Goal: Browse casually

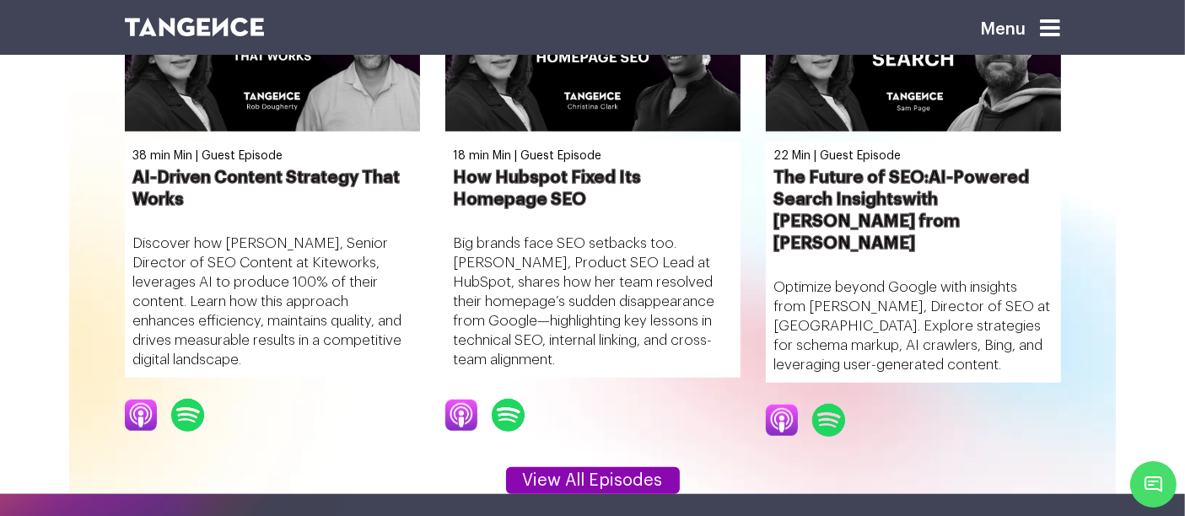
scroll to position [1421, 0]
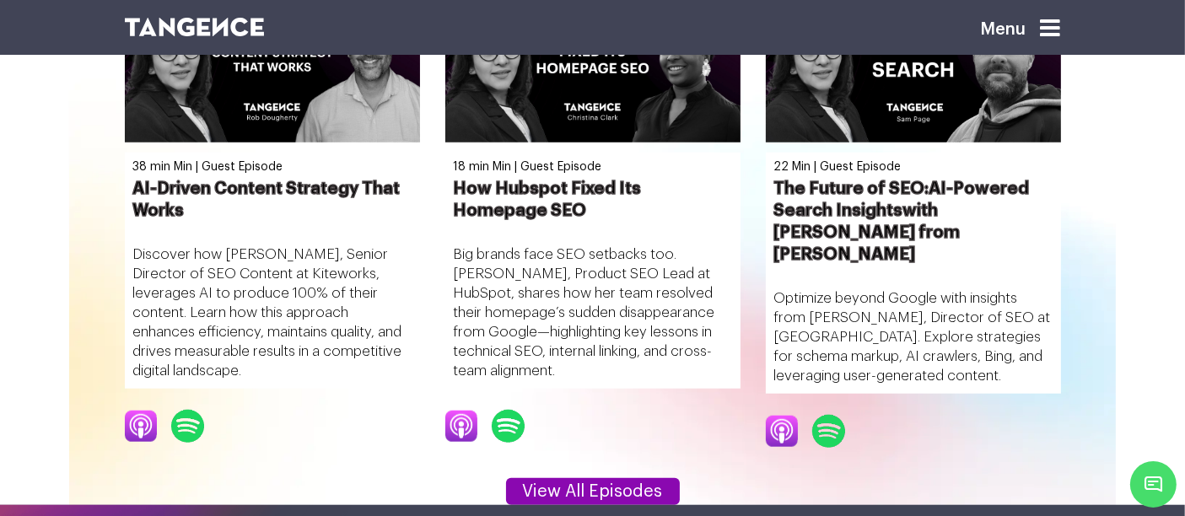
click at [241, 29] on img at bounding box center [195, 27] width 140 height 19
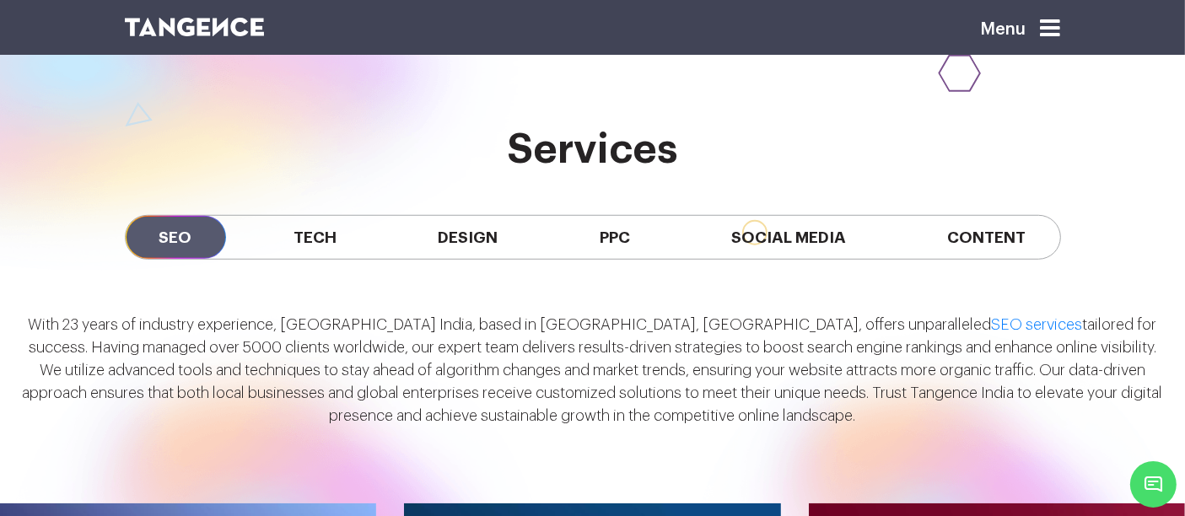
scroll to position [1241, 0]
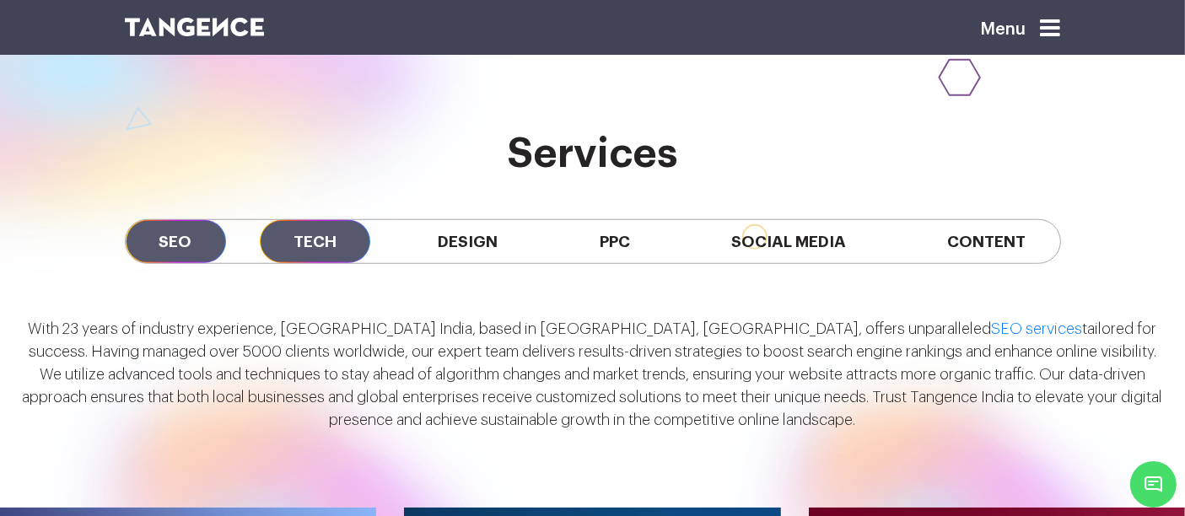
click at [332, 246] on span "Tech" at bounding box center [315, 241] width 110 height 43
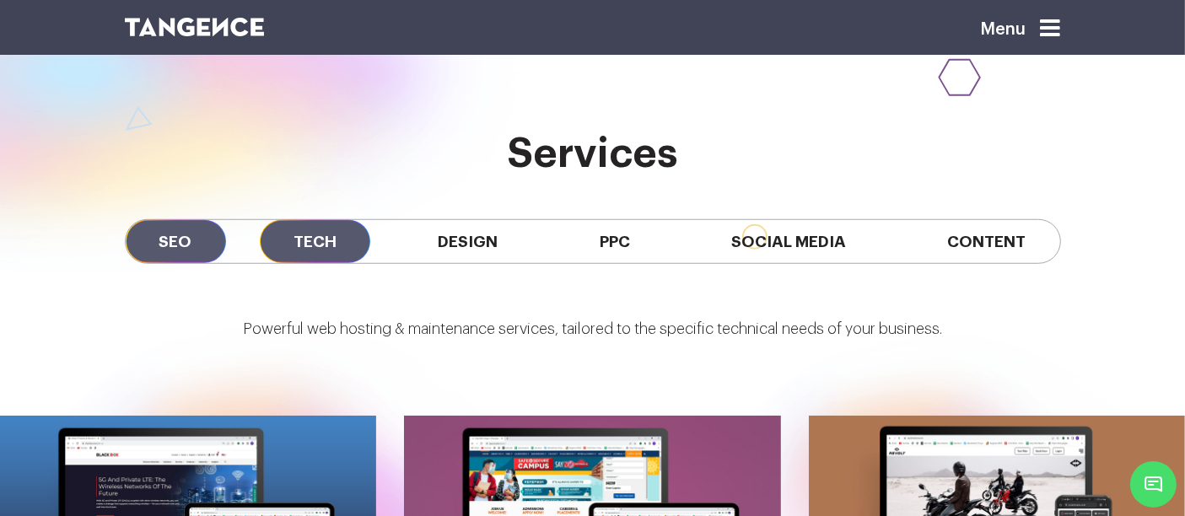
click at [207, 249] on span "SEO" at bounding box center [176, 241] width 100 height 43
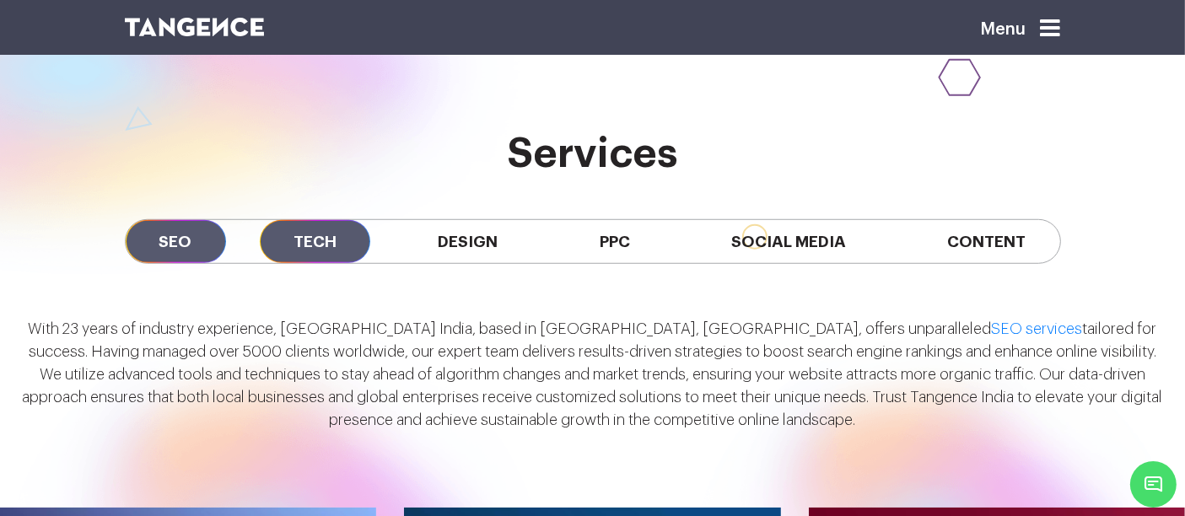
click at [315, 250] on span "Tech" at bounding box center [315, 241] width 110 height 43
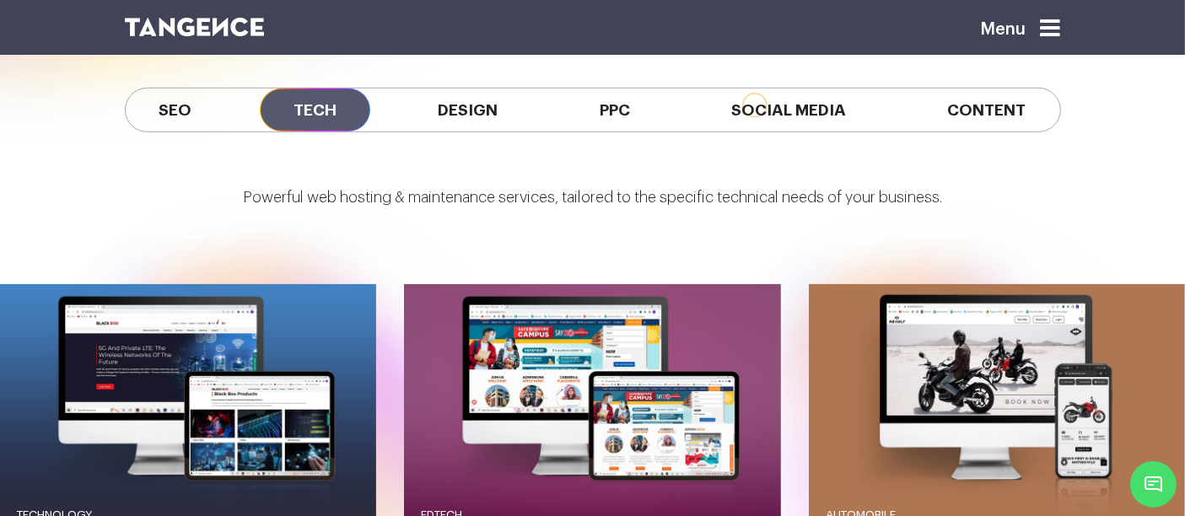
scroll to position [1374, 0]
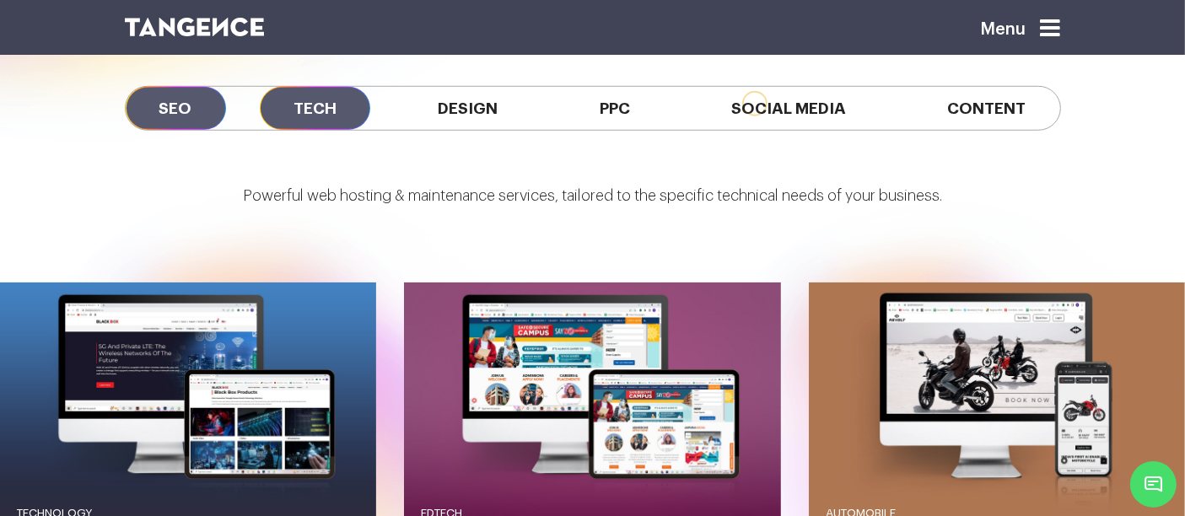
click at [190, 94] on span "SEO" at bounding box center [176, 108] width 100 height 43
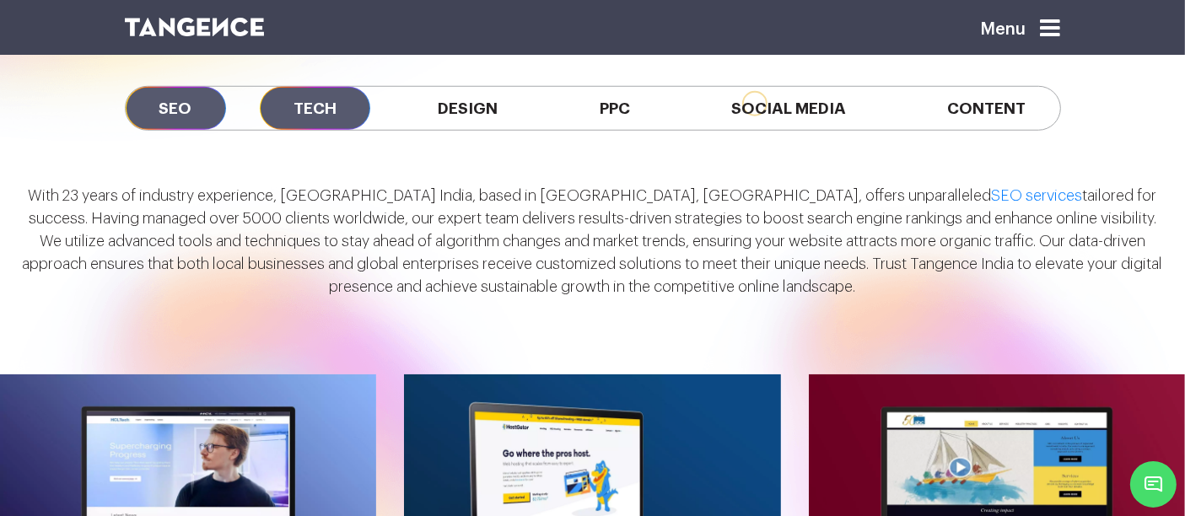
click at [320, 110] on span "Tech" at bounding box center [315, 108] width 110 height 43
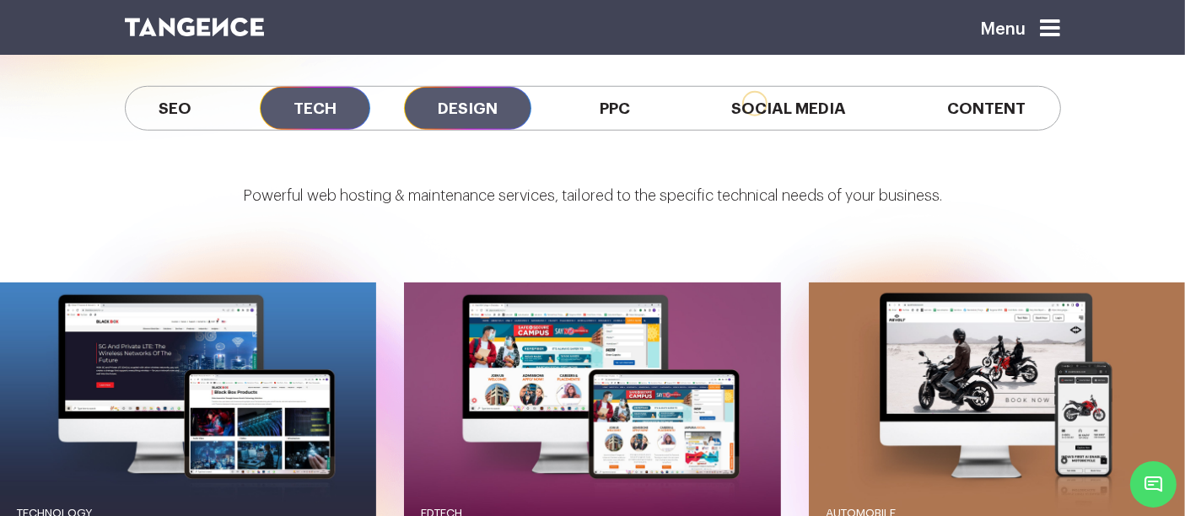
click at [442, 94] on span "Design" at bounding box center [467, 108] width 127 height 43
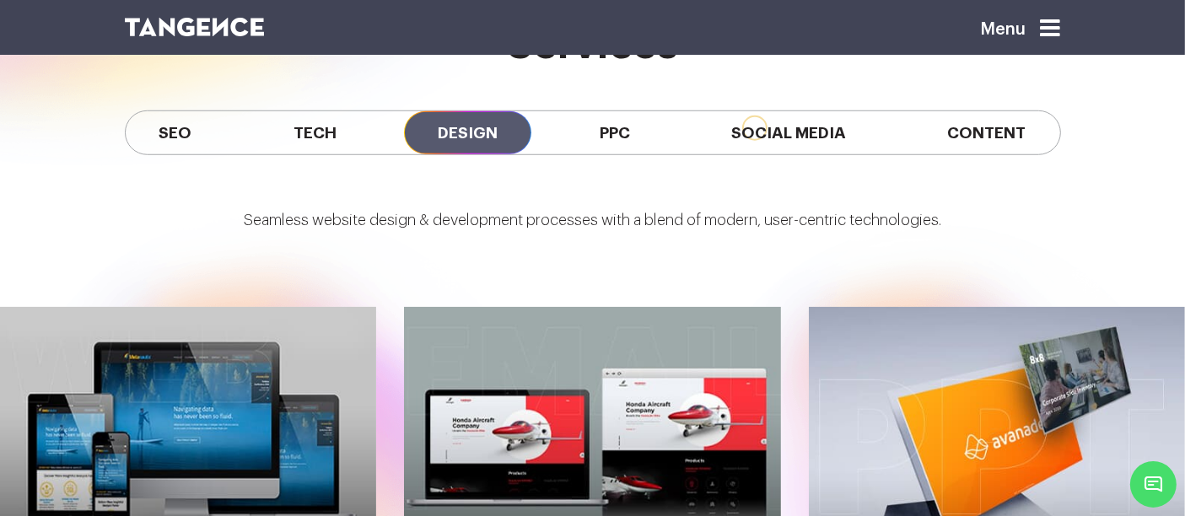
scroll to position [1349, 0]
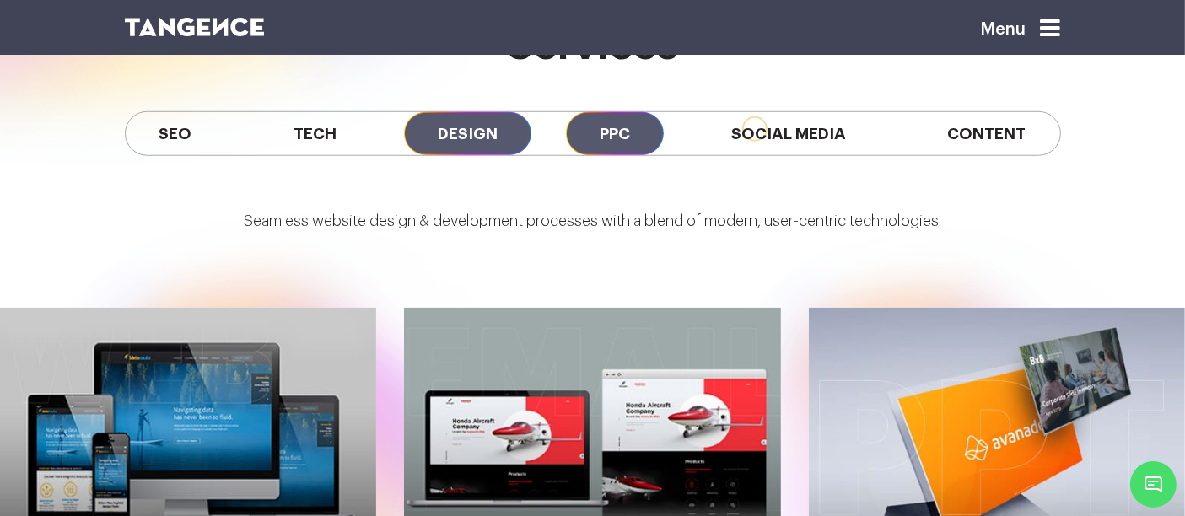
click at [597, 141] on span "PPC" at bounding box center [615, 133] width 98 height 43
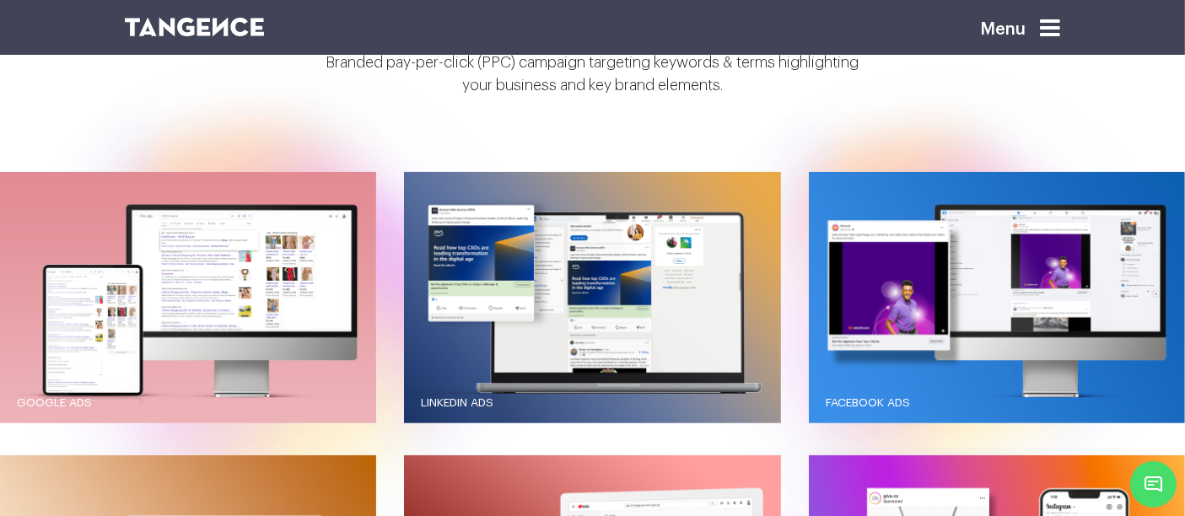
scroll to position [1509, 0]
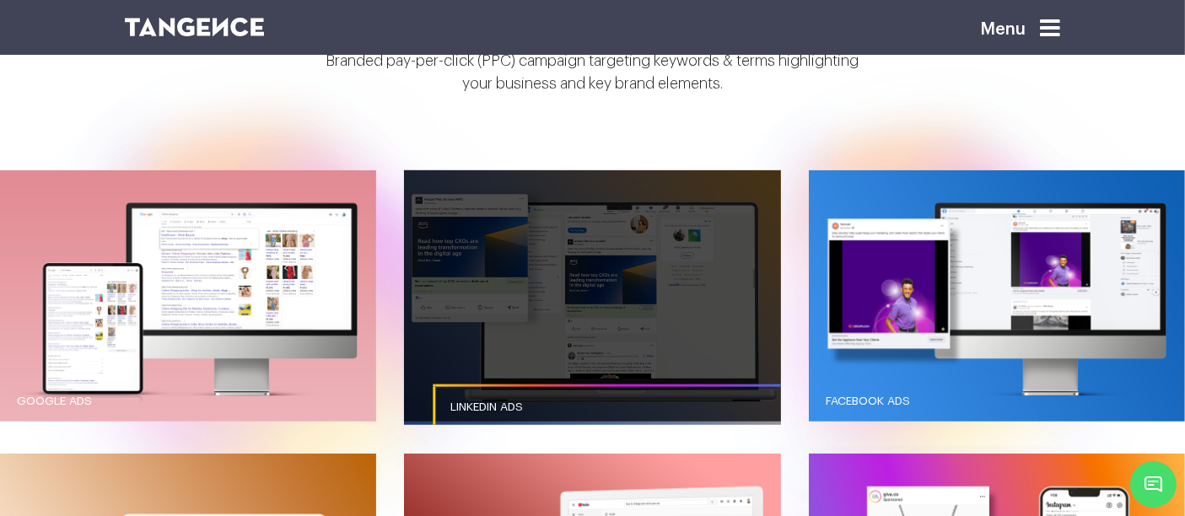
click at [493, 238] on link "button" at bounding box center [592, 295] width 376 height 251
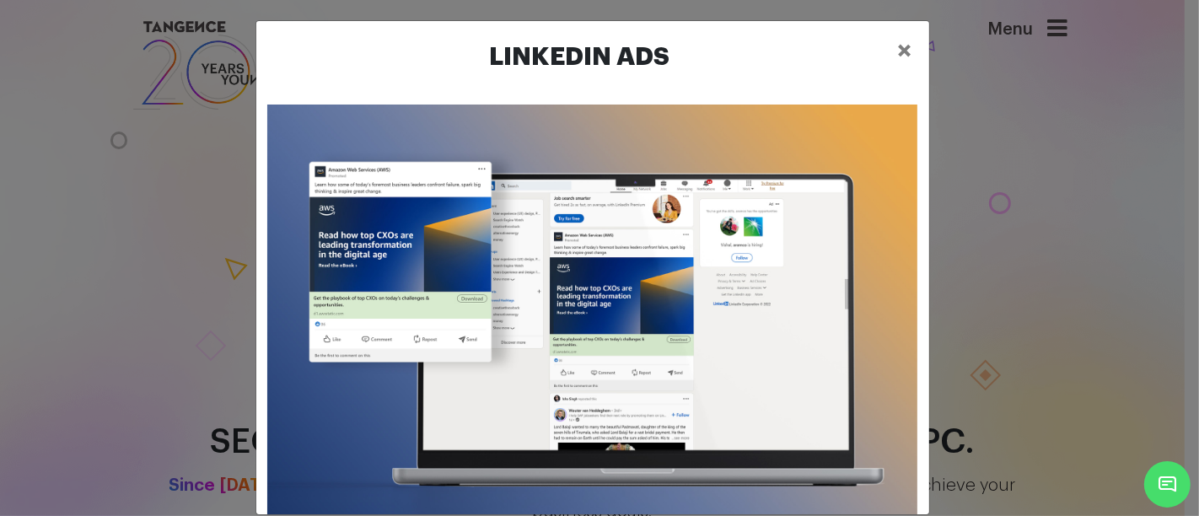
scroll to position [25, 0]
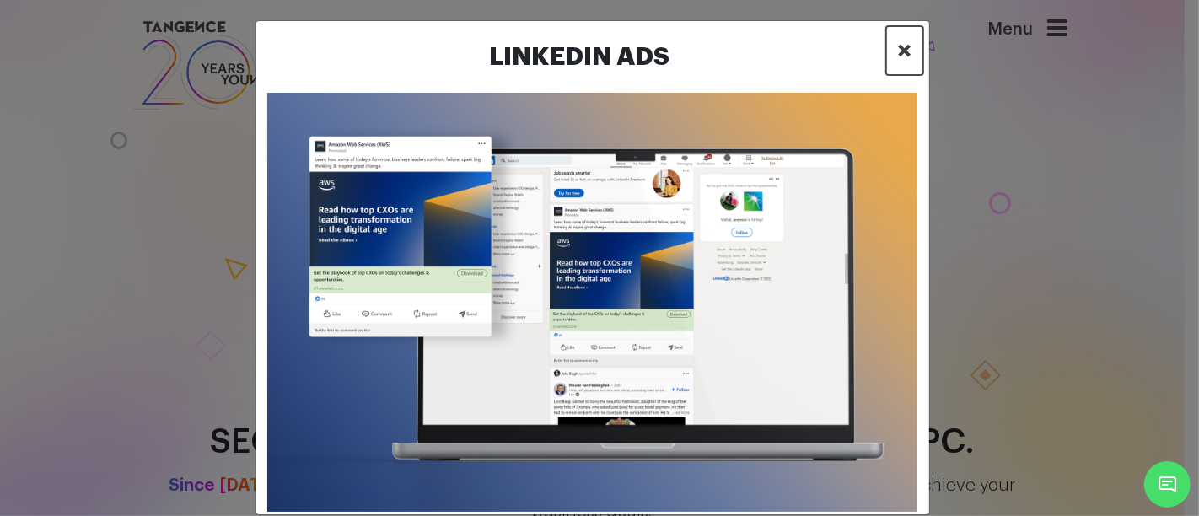
click at [898, 53] on span "×" at bounding box center [905, 50] width 14 height 25
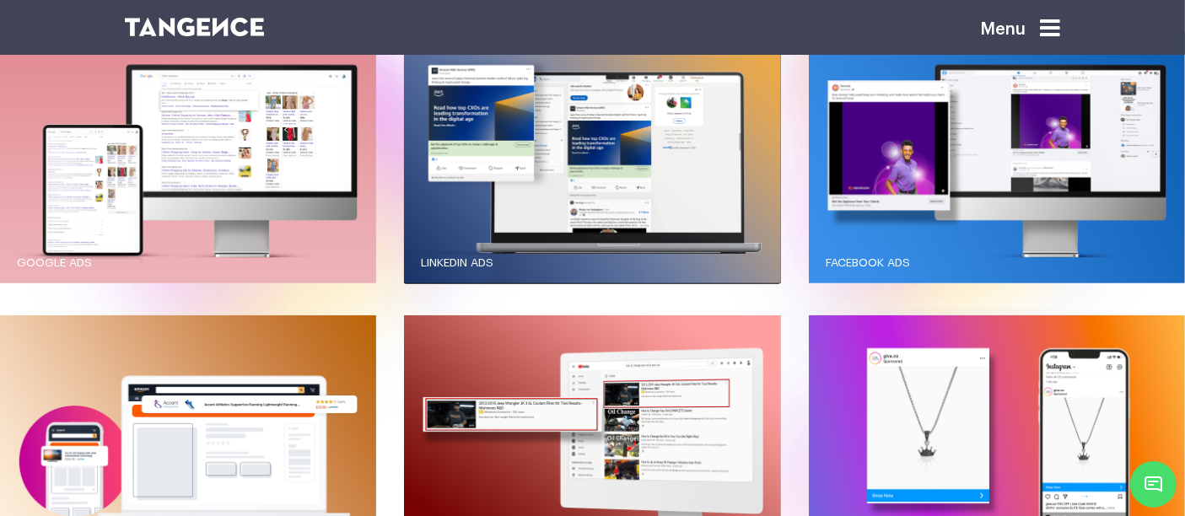
scroll to position [1649, 0]
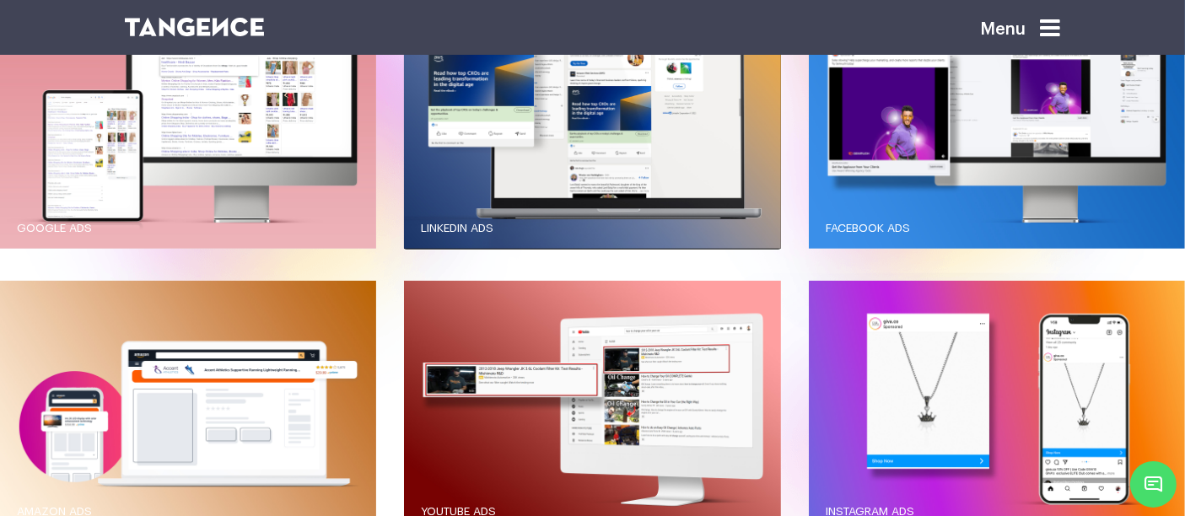
click at [404, 0] on button "LinkedIn Ads" at bounding box center [592, 122] width 376 height 251
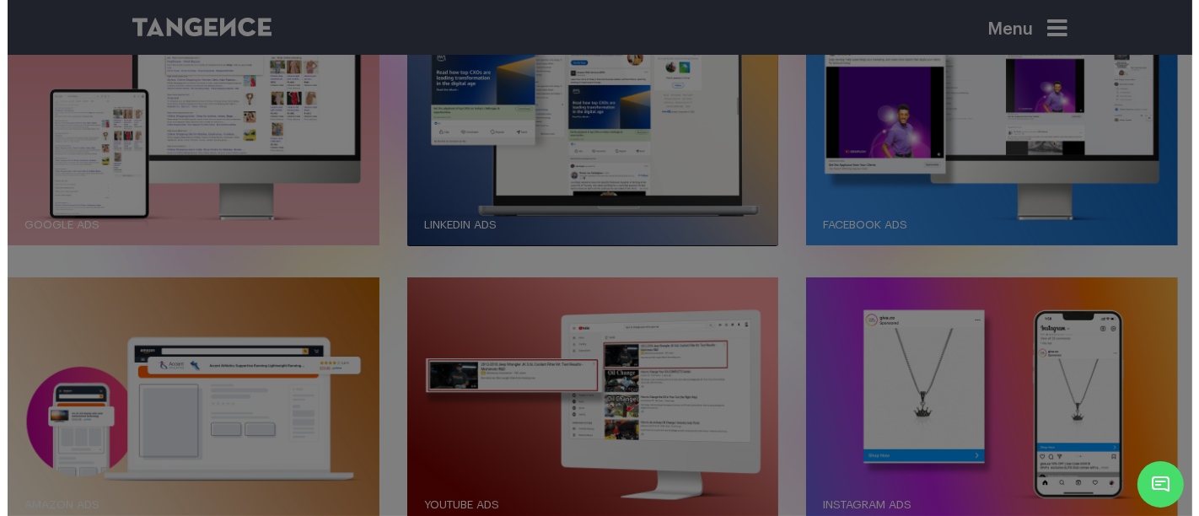
scroll to position [1683, 0]
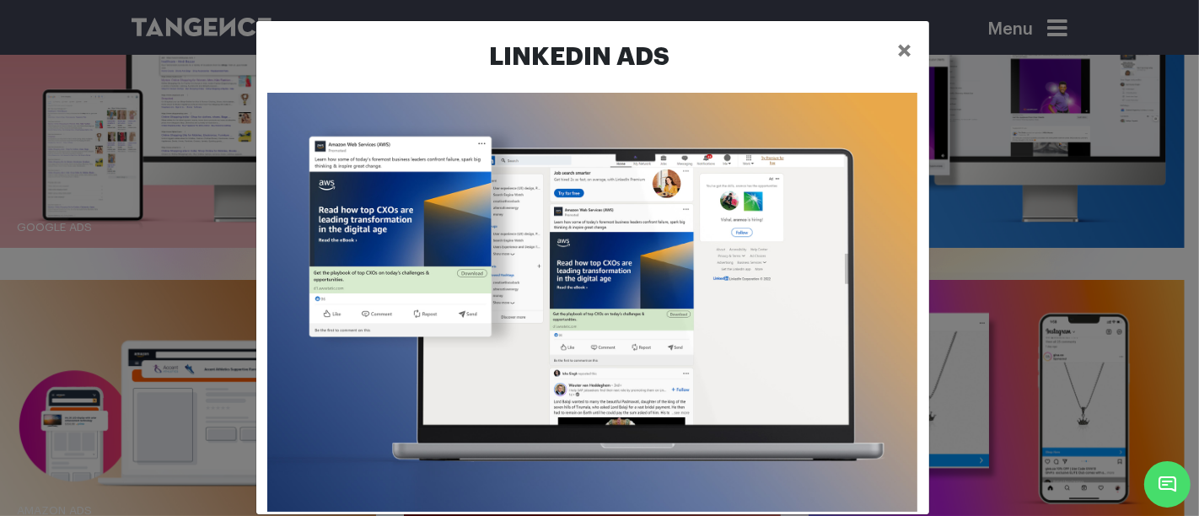
click at [404, 0] on button "LinkedIn Ads" at bounding box center [592, 122] width 376 height 251
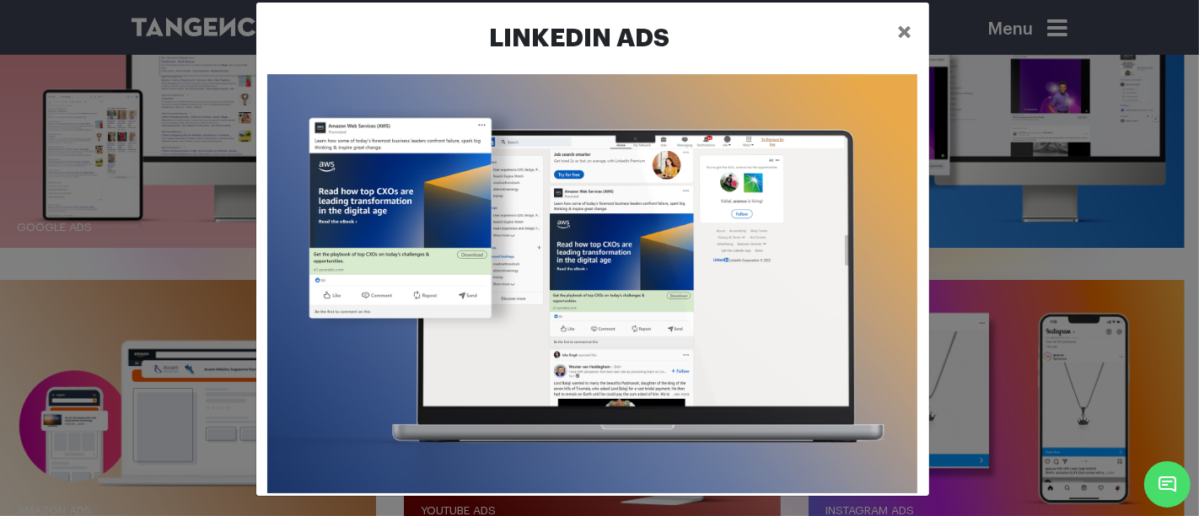
scroll to position [0, 0]
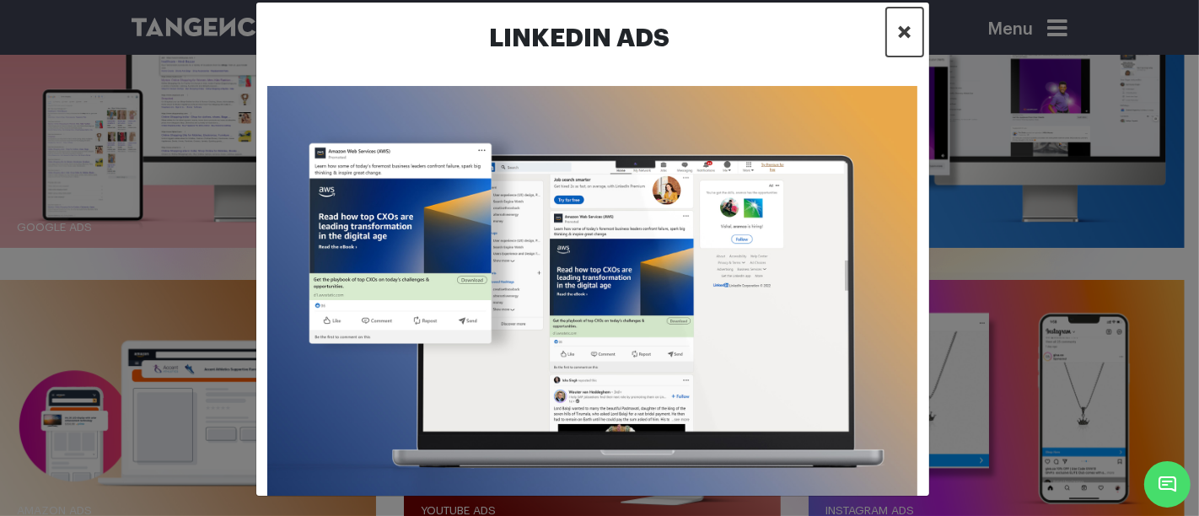
click at [906, 34] on button "×" at bounding box center [905, 32] width 38 height 49
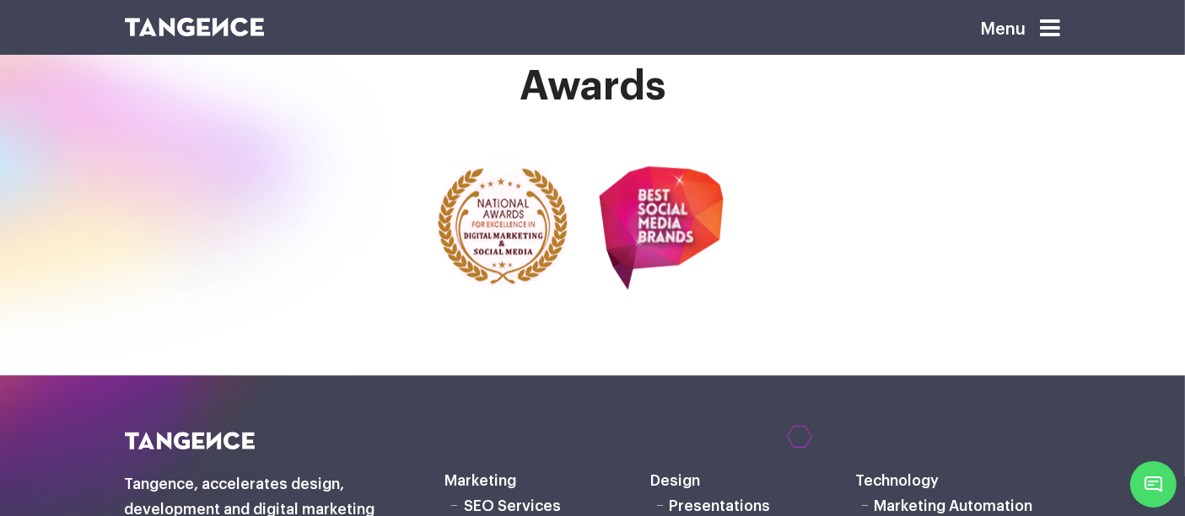
scroll to position [4235, 0]
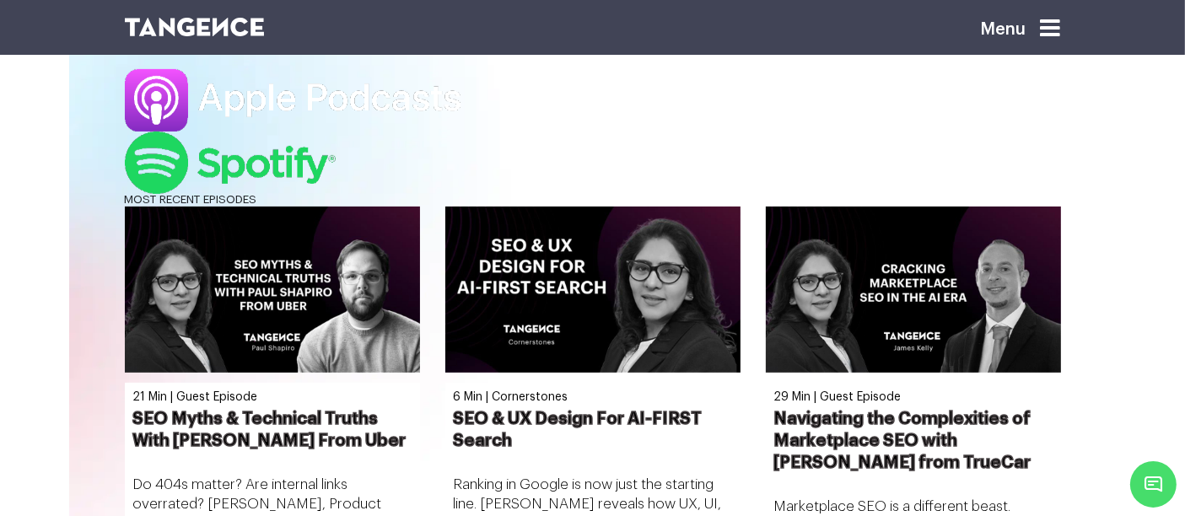
scroll to position [663, 0]
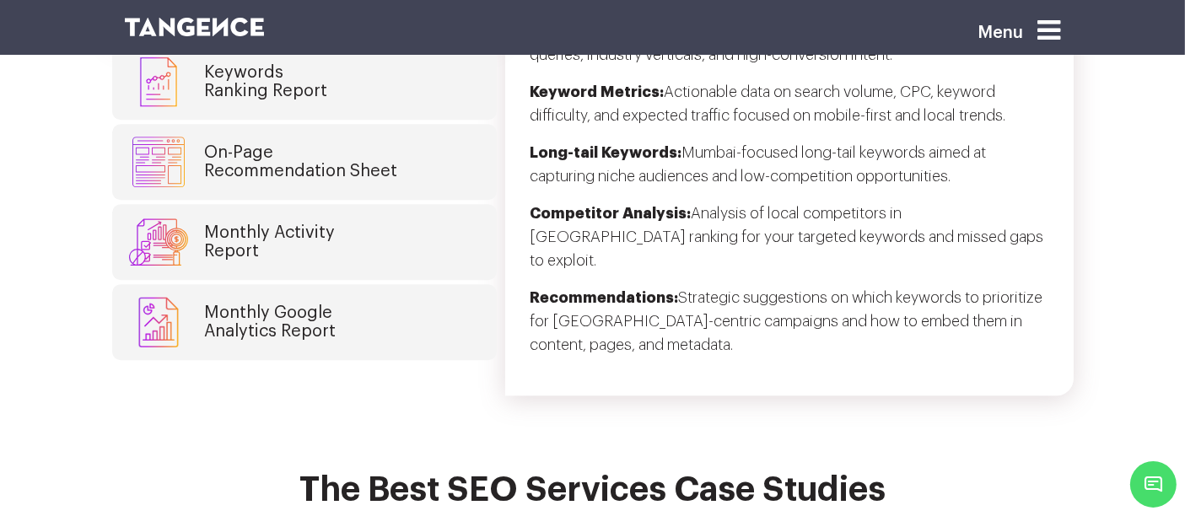
scroll to position [4672, 0]
